Goal: Find specific page/section: Find specific page/section

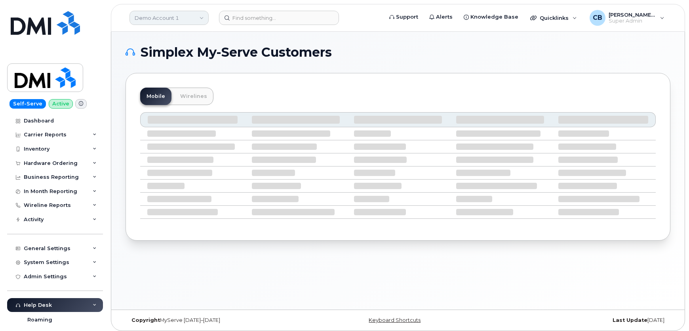
click at [172, 17] on link "Demo Account 1" at bounding box center [169, 18] width 79 height 14
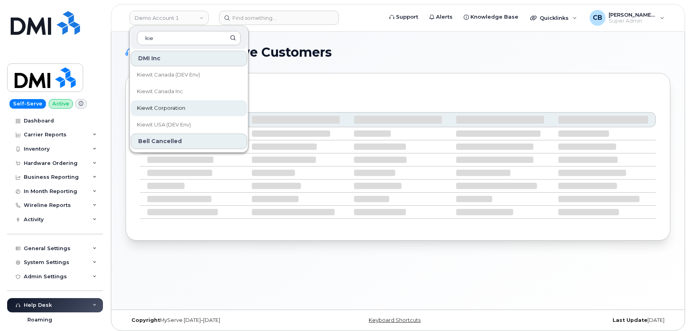
type input "kie"
click at [170, 107] on span "Kiewit Corporation" at bounding box center [161, 108] width 48 height 8
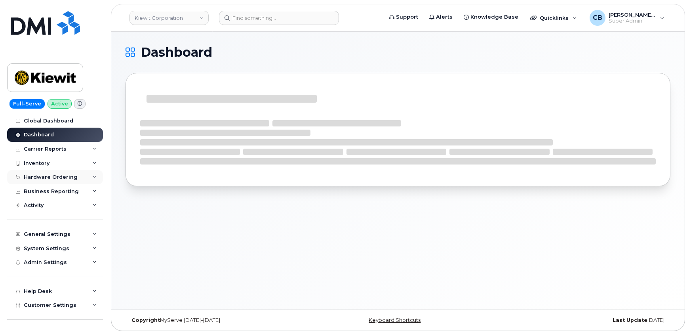
click at [37, 174] on div "Hardware Ordering" at bounding box center [51, 177] width 54 height 6
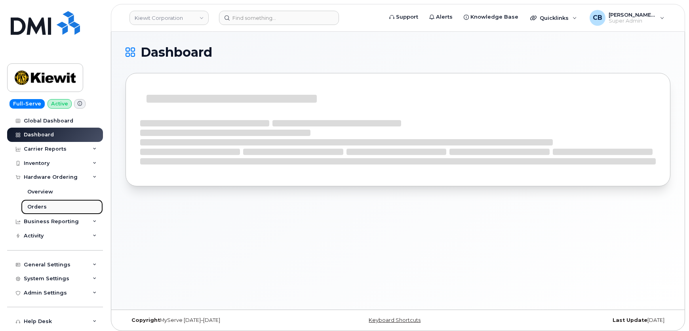
click at [43, 202] on link "Orders" at bounding box center [62, 206] width 82 height 15
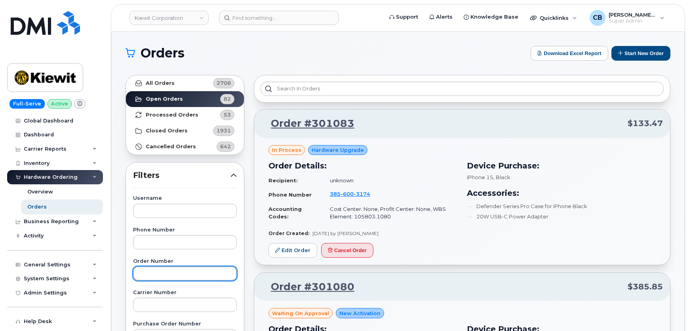
click at [149, 269] on input "text" at bounding box center [185, 273] width 104 height 14
paste input "29961"
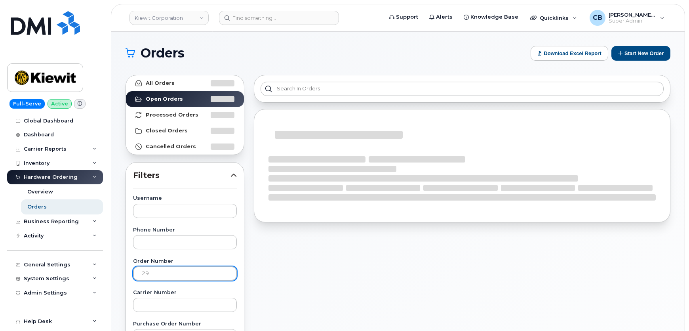
type input "2"
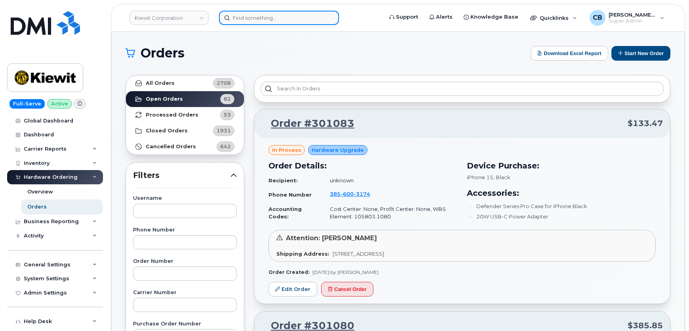
click at [262, 20] on input at bounding box center [279, 18] width 120 height 14
paste input "956-298-8964"
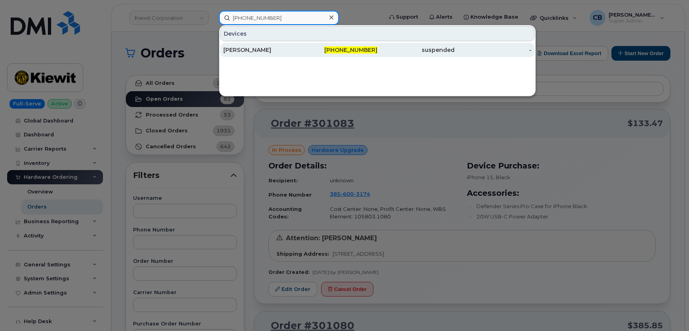
type input "956-298-8964"
click at [256, 50] on div "LUIS CAMACENA" at bounding box center [261, 50] width 77 height 8
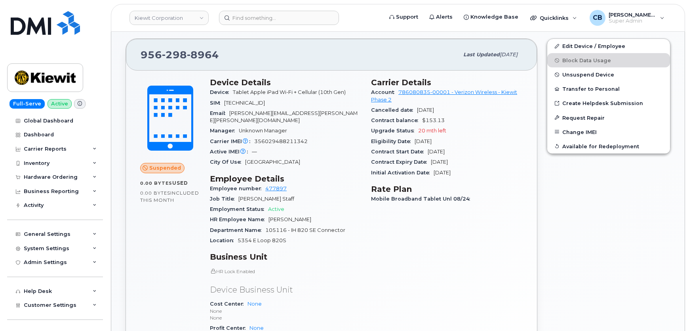
scroll to position [288, 0]
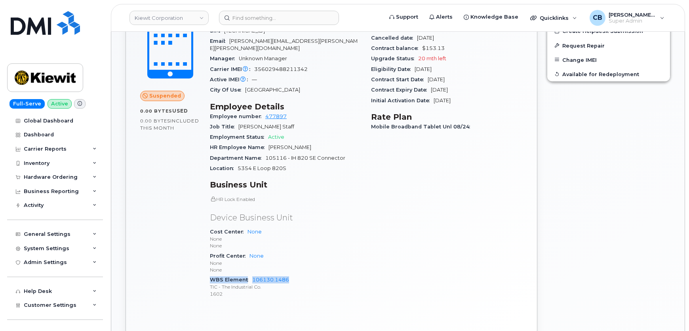
drag, startPoint x: 298, startPoint y: 269, endPoint x: 210, endPoint y: 271, distance: 87.6
click at [210, 274] on div "WBS Element 106130.1486 TIC - The Industrial Co. 1602" at bounding box center [286, 286] width 152 height 24
copy div "WBS Element 106130.1486"
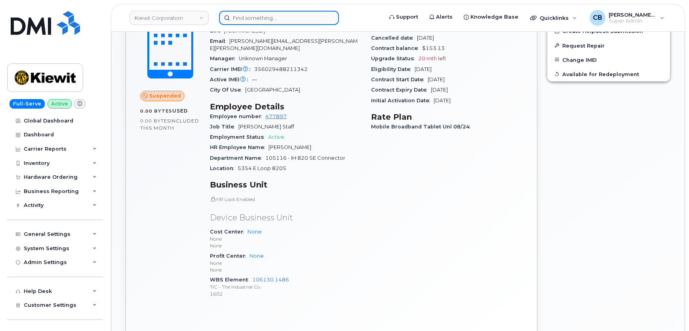
click at [293, 15] on input at bounding box center [279, 18] width 120 height 14
paste input "501-475-5306"
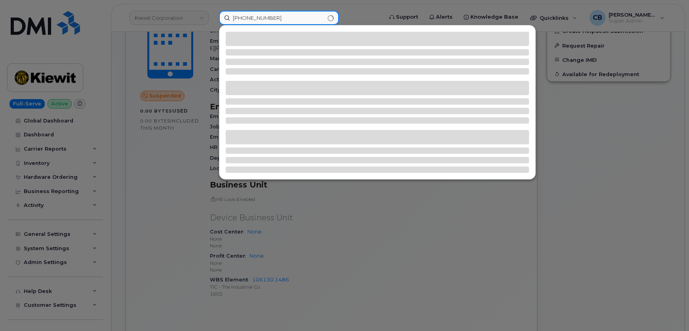
type input "501-475-5306"
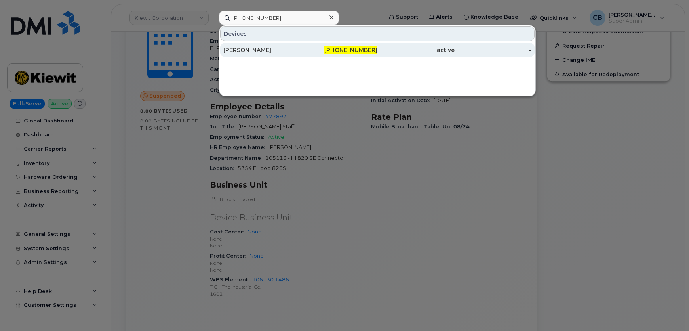
click at [255, 52] on div "CAMERON LEBEAU" at bounding box center [261, 50] width 77 height 8
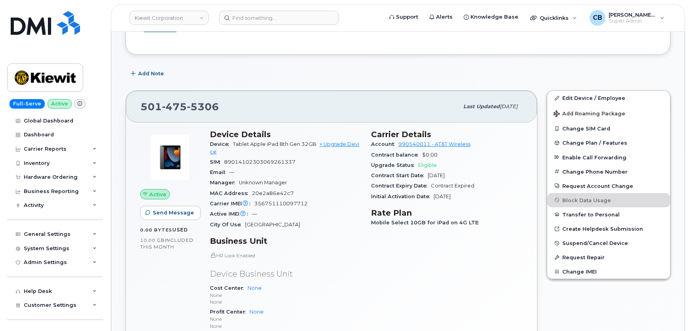
scroll to position [216, 0]
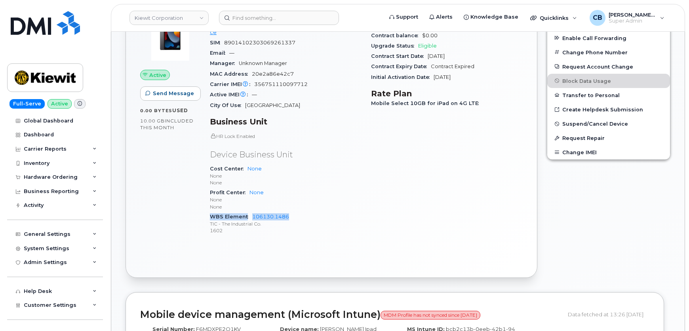
drag, startPoint x: 291, startPoint y: 213, endPoint x: 212, endPoint y: 213, distance: 78.8
click at [212, 213] on div "WBS Element 106130.1486 TIC - The Industrial Co. 1602" at bounding box center [286, 224] width 152 height 24
copy div "WBS Element 106130.1486"
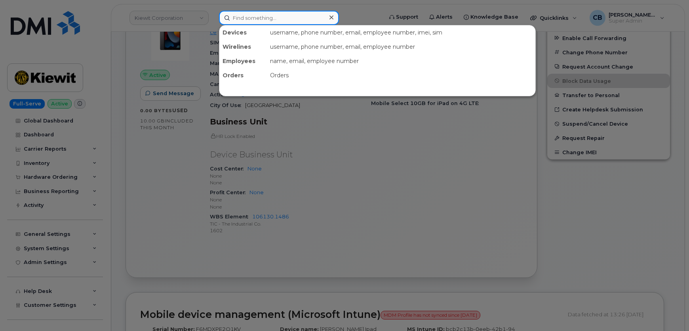
click at [290, 16] on input at bounding box center [279, 18] width 120 height 14
paste input "945-295-6427"
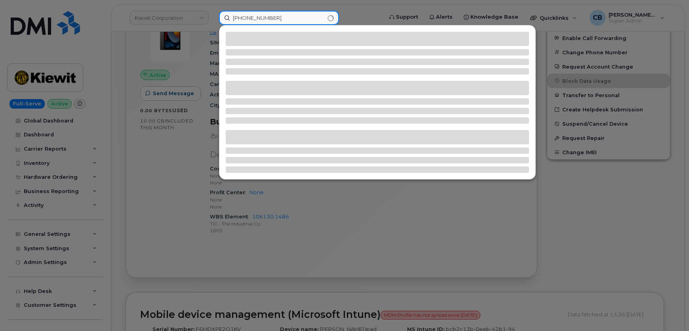
type input "945-295-6427"
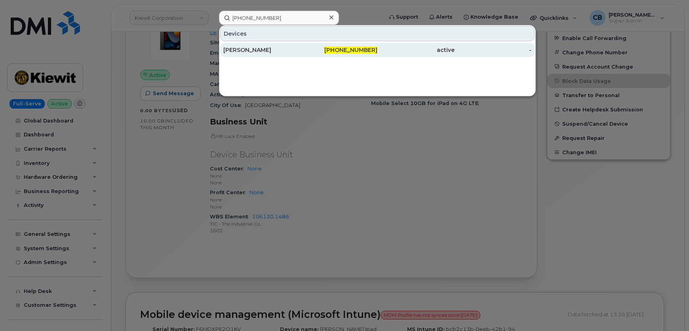
click at [254, 47] on div "WILLAIM MARTIN" at bounding box center [261, 50] width 77 height 8
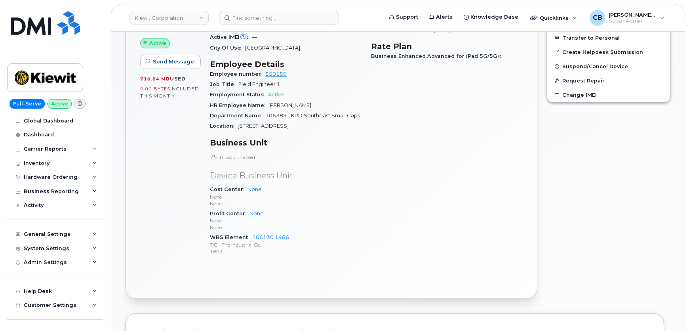
scroll to position [432, 0]
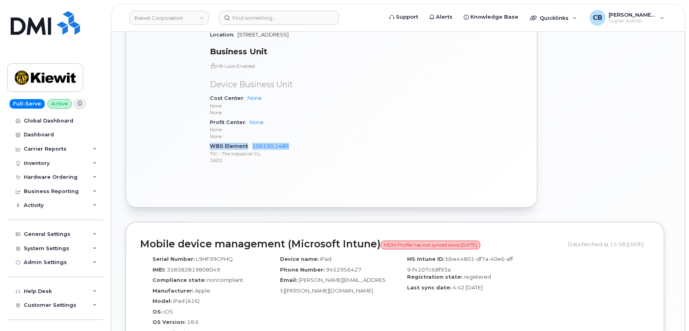
drag, startPoint x: 273, startPoint y: 147, endPoint x: 210, endPoint y: 146, distance: 63.4
click at [210, 146] on div "WBS Element 106130.1486 TIC - The Industrial Co. 1602" at bounding box center [286, 153] width 152 height 24
copy div "WBS Element 106130.1486"
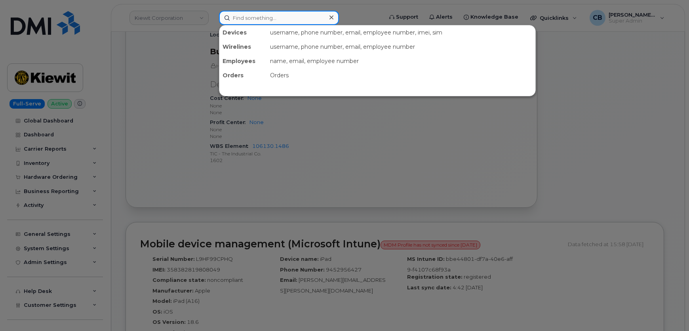
click at [273, 12] on input at bounding box center [279, 18] width 120 height 14
paste input "432-287-4803"
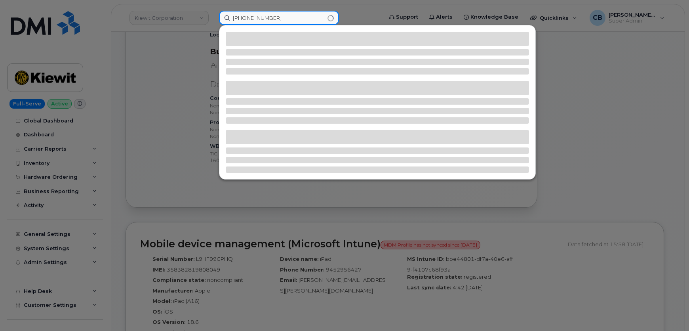
type input "432-287-4803"
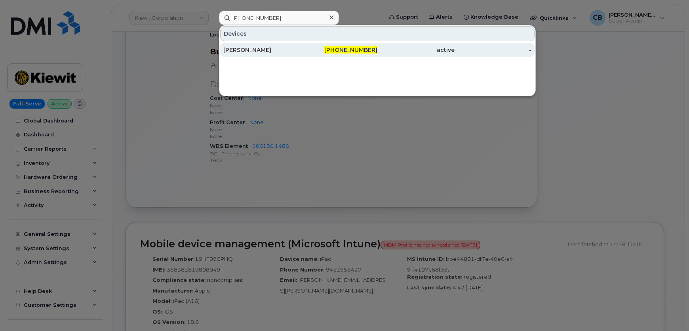
click at [265, 51] on div "DANIEL QUIROZ" at bounding box center [261, 50] width 77 height 8
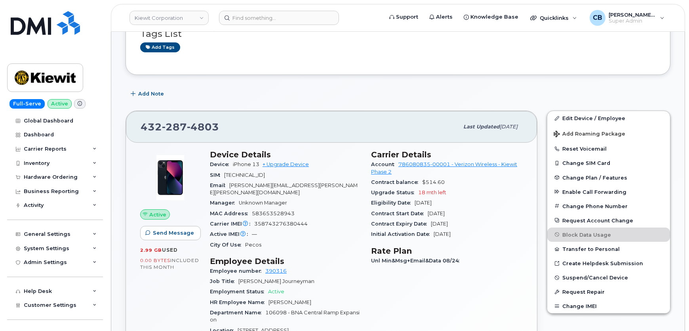
scroll to position [288, 0]
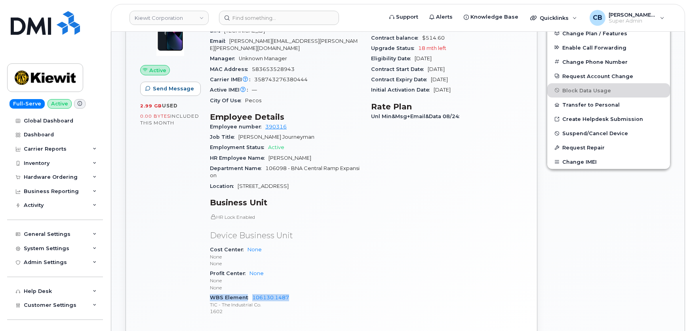
drag, startPoint x: 290, startPoint y: 286, endPoint x: 212, endPoint y: 289, distance: 78.5
click at [212, 292] on div "WBS Element 106130.1487 TIC - The Industrial Co. 1602" at bounding box center [286, 304] width 152 height 24
copy div "WBS Element 106130.1487"
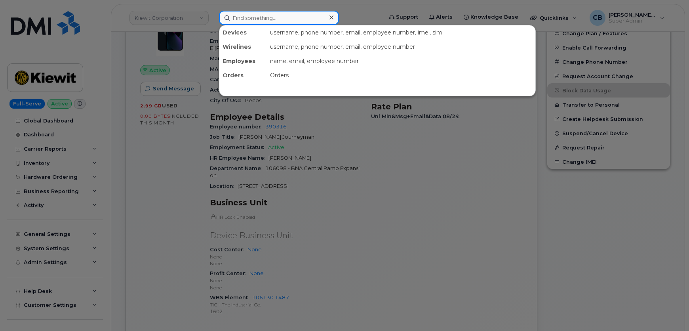
click at [238, 21] on input at bounding box center [279, 18] width 120 height 14
paste input "940-284-7750"
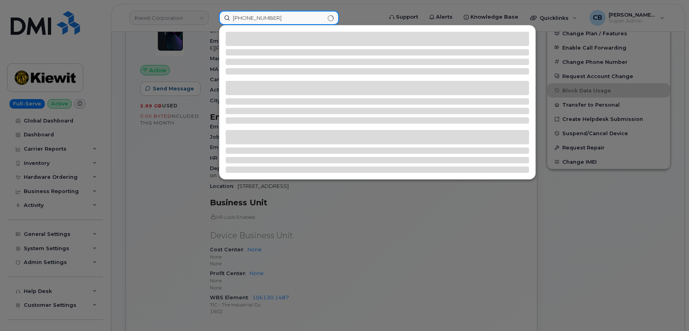
type input "940-284-7750"
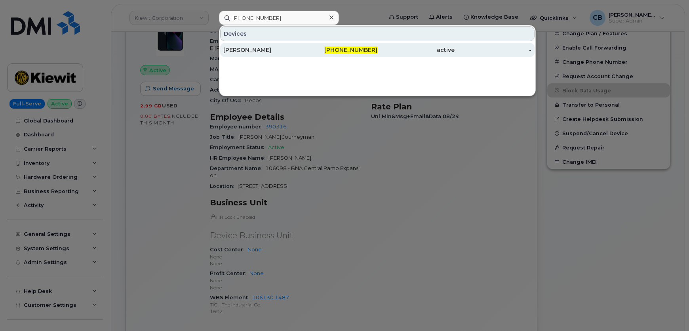
click at [256, 48] on div "[PERSON_NAME]" at bounding box center [261, 50] width 77 height 8
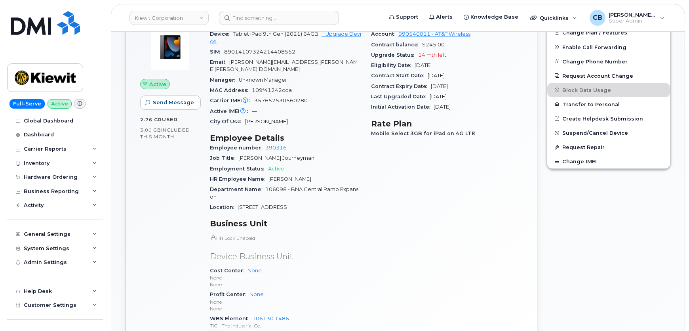
scroll to position [288, 0]
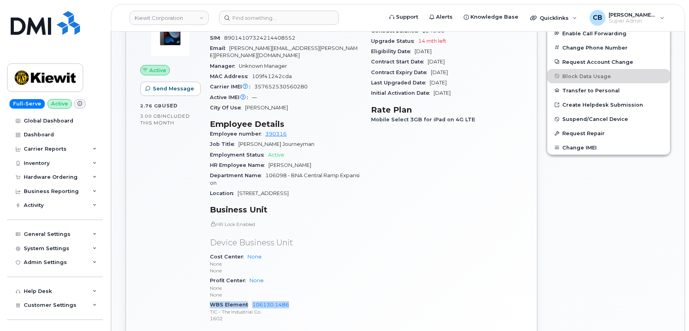
drag, startPoint x: 292, startPoint y: 295, endPoint x: 209, endPoint y: 296, distance: 83.6
click at [209, 296] on div "Device Details Device Tablet iPad 9th Gen (2021) 64GB + Upgrade Device SIM [TEC…" at bounding box center [285, 168] width 161 height 334
copy div "WBS Element 106130.1486"
